Goal: Navigation & Orientation: Find specific page/section

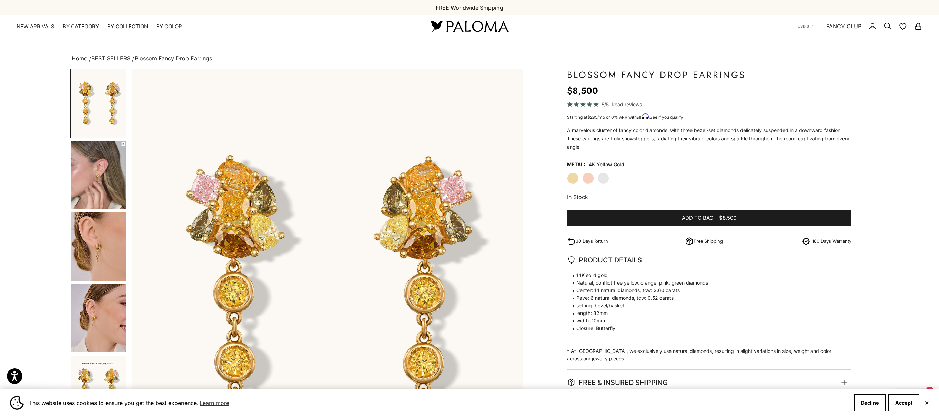
click at [94, 245] on div "Close dialog JOIN THE PALOMA FANCY CLUB Enjoy exclusive VIP deals & updates + 1…" at bounding box center [469, 208] width 939 height 417
click at [93, 185] on img "Go to item 4" at bounding box center [98, 175] width 55 height 68
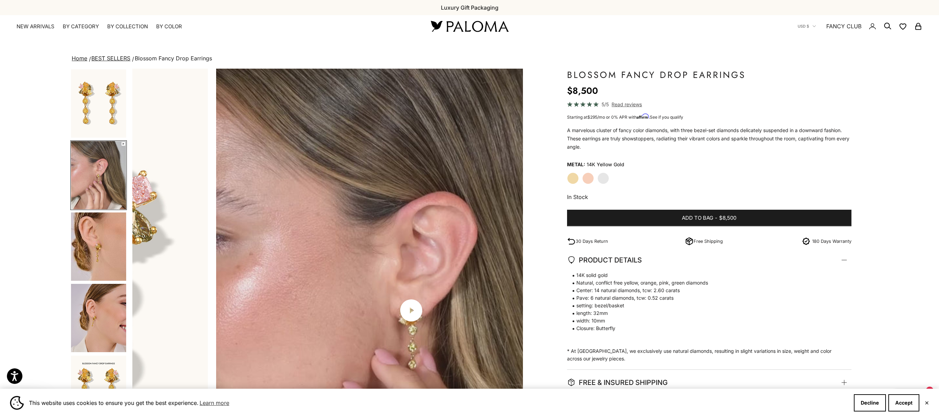
scroll to position [0, 398]
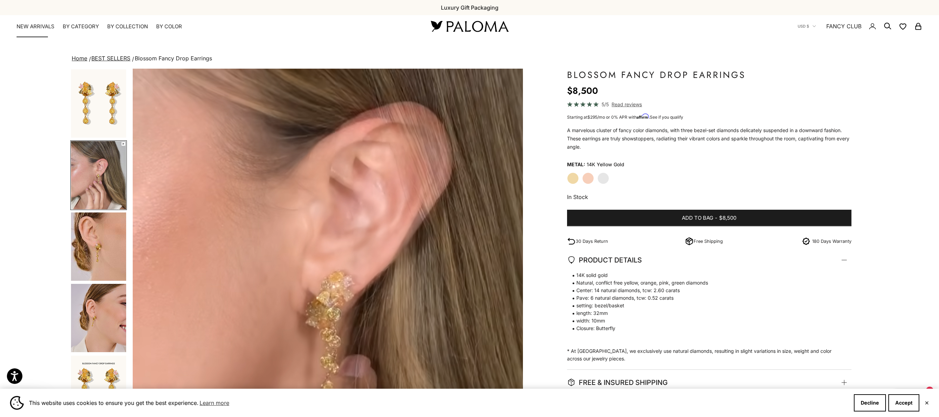
click at [27, 24] on link "NEW ARRIVALS" at bounding box center [36, 26] width 38 height 7
